Goal: Find specific page/section: Find specific page/section

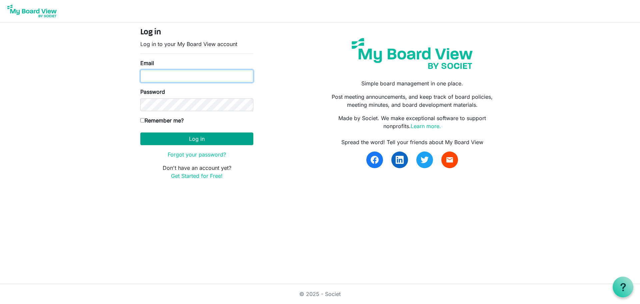
type input "joe@ccair.org"
click at [193, 135] on button "Log in" at bounding box center [196, 138] width 113 height 13
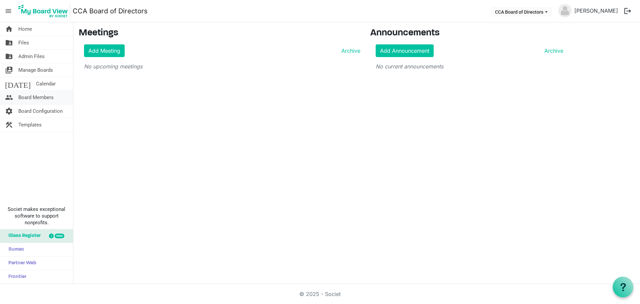
click at [30, 96] on span "Board Members" at bounding box center [35, 97] width 35 height 13
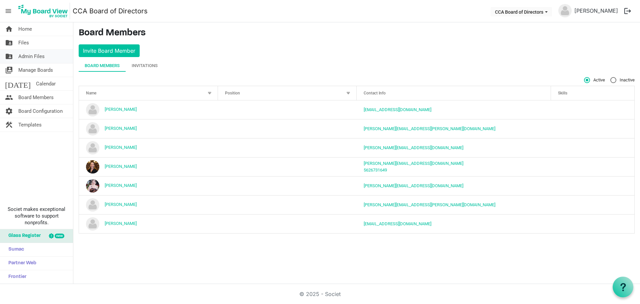
click at [34, 58] on span "Admin Files" at bounding box center [31, 56] width 26 height 13
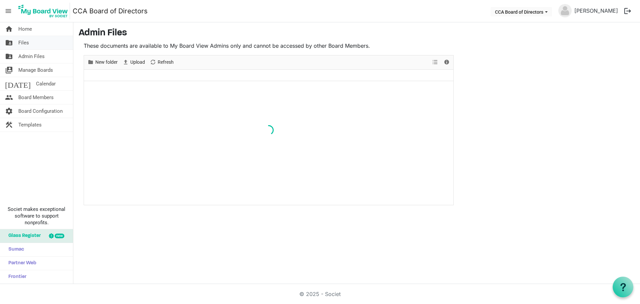
click at [21, 43] on span "Files" at bounding box center [23, 42] width 11 height 13
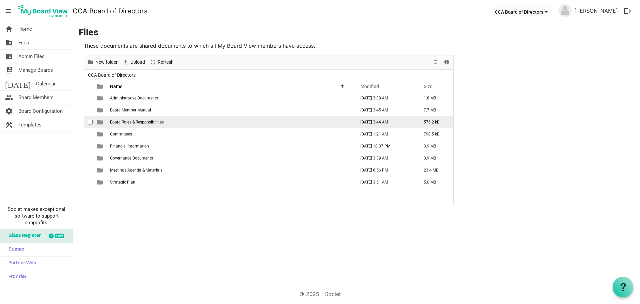
click at [152, 124] on span "Board Roles & Responsibilities" at bounding box center [137, 122] width 54 height 5
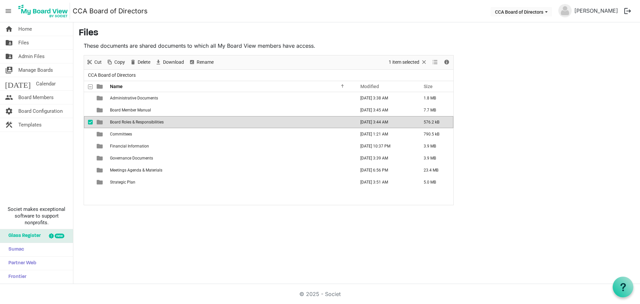
click at [152, 124] on span "Board Roles & Responsibilities" at bounding box center [137, 122] width 54 height 5
click at [151, 123] on div "New folder Upload Cut Copy Paste Delete Download Rename Sort by Refresh 1 item …" at bounding box center [269, 130] width 370 height 150
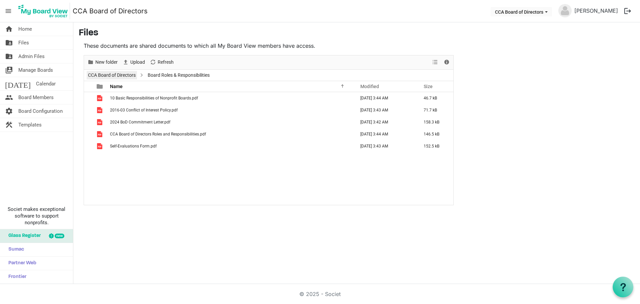
click at [123, 74] on link "CCA Board of Directors" at bounding box center [112, 75] width 50 height 8
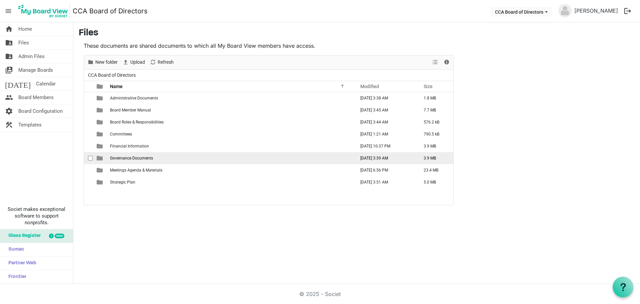
click at [130, 158] on span "Governance Documents" at bounding box center [131, 158] width 43 height 5
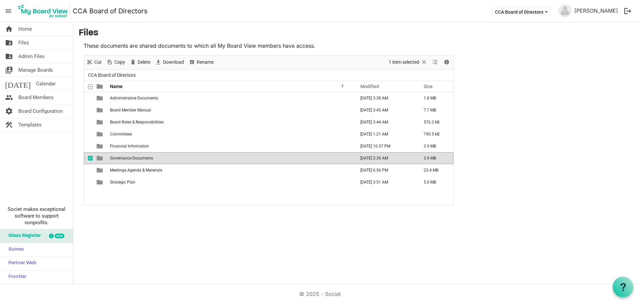
click at [130, 158] on span "Governance Documents" at bounding box center [131, 158] width 43 height 5
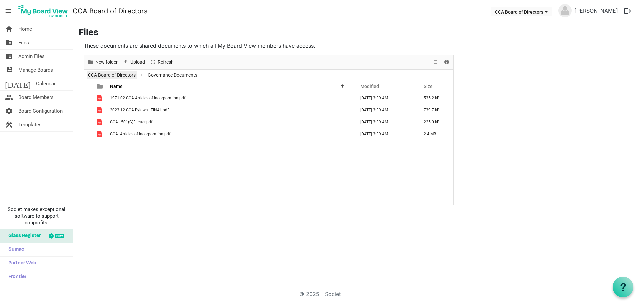
click at [114, 75] on link "CCA Board of Directors" at bounding box center [112, 75] width 50 height 8
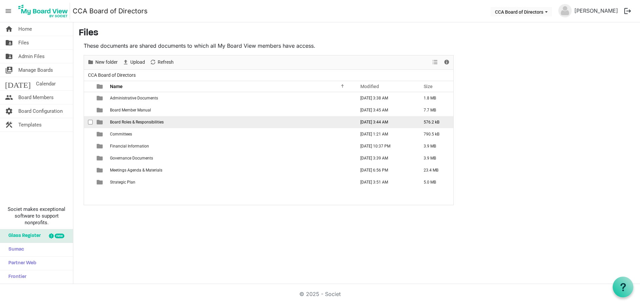
click at [130, 123] on span "Board Roles & Responsibilities" at bounding box center [137, 122] width 54 height 5
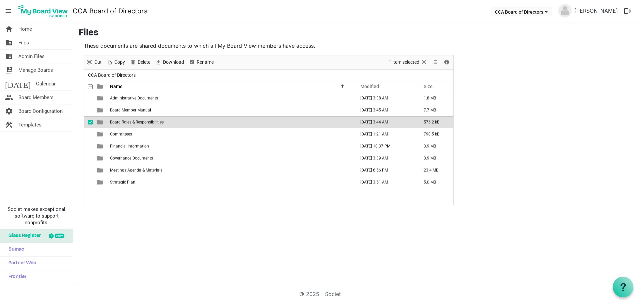
click at [130, 123] on span "Board Roles & Responsibilities" at bounding box center [137, 122] width 54 height 5
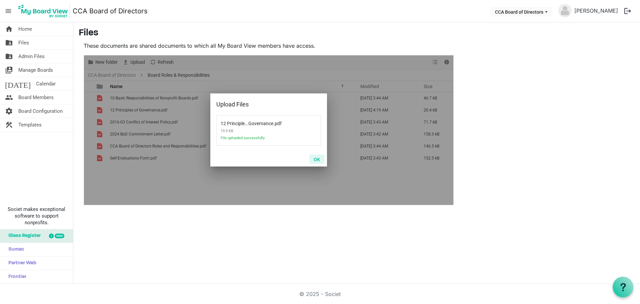
click at [316, 157] on button "OK" at bounding box center [316, 158] width 15 height 9
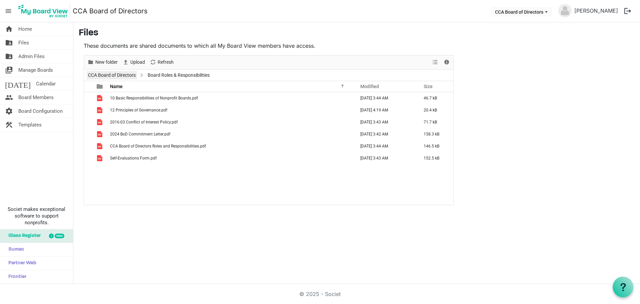
click at [115, 75] on link "CCA Board of Directors" at bounding box center [112, 75] width 50 height 8
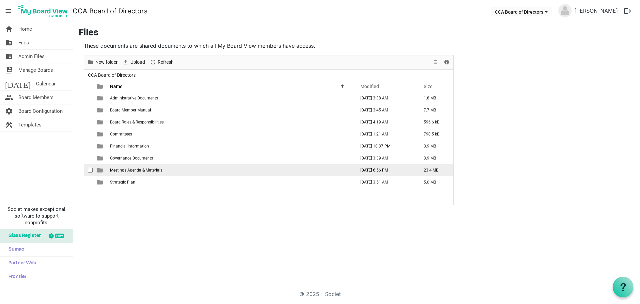
click at [141, 171] on span "Meetings Agenda & Materials" at bounding box center [136, 170] width 52 height 5
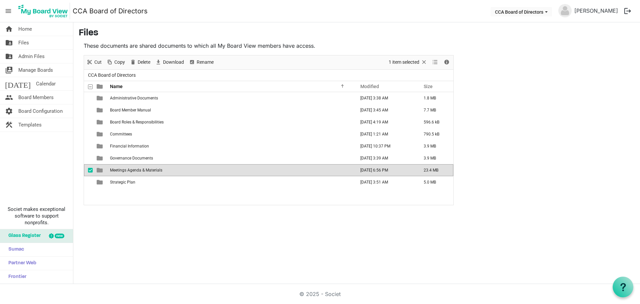
click at [141, 171] on span "Meetings Agenda & Materials" at bounding box center [136, 170] width 52 height 5
